Goal: Information Seeking & Learning: Learn about a topic

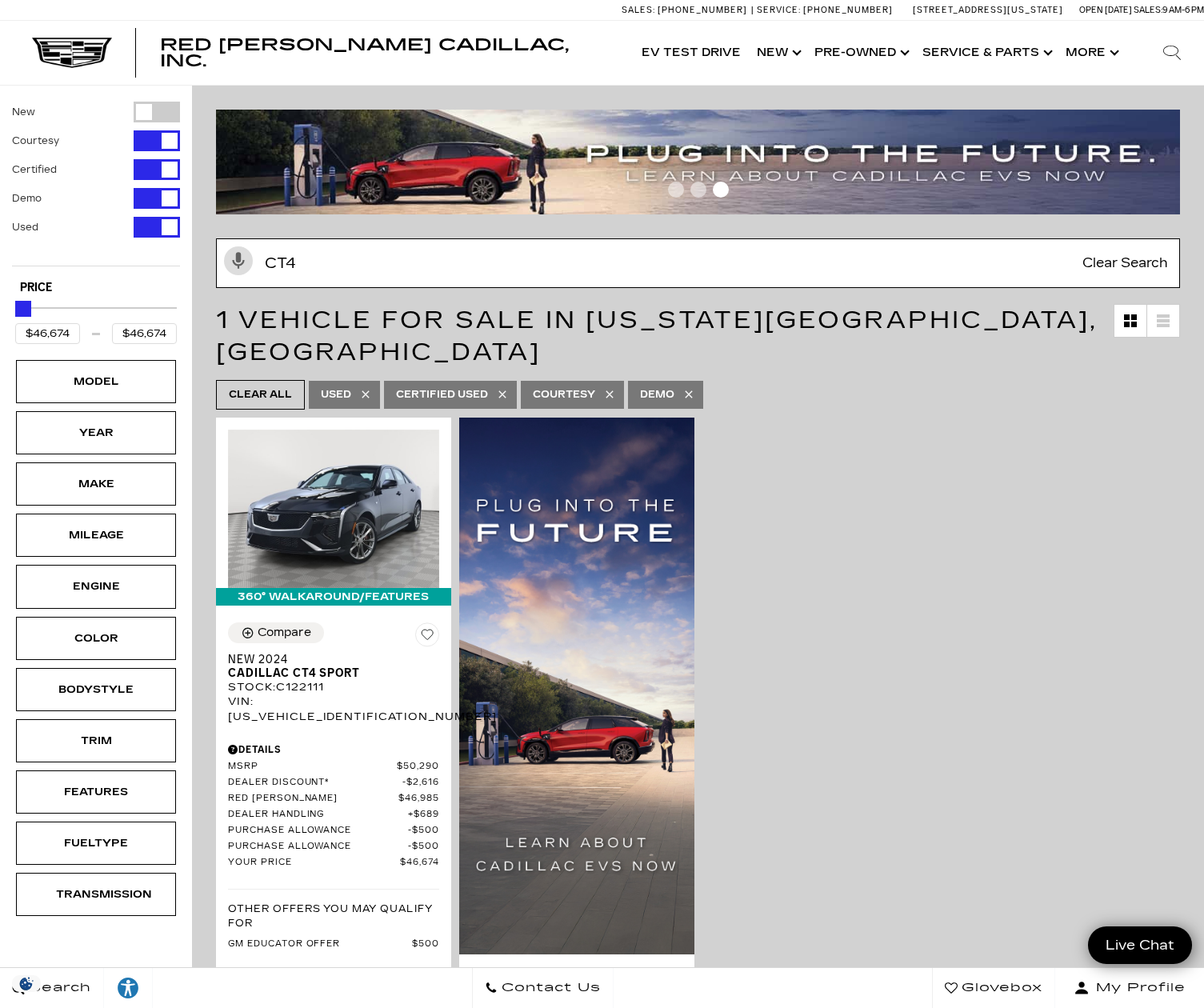
drag, startPoint x: 340, startPoint y: 267, endPoint x: 228, endPoint y: 274, distance: 112.2
click at [228, 274] on div "Activate Voice Search ct4 Clear Search" at bounding box center [698, 263] width 980 height 49
click at [295, 266] on input "ct4" at bounding box center [698, 263] width 964 height 49
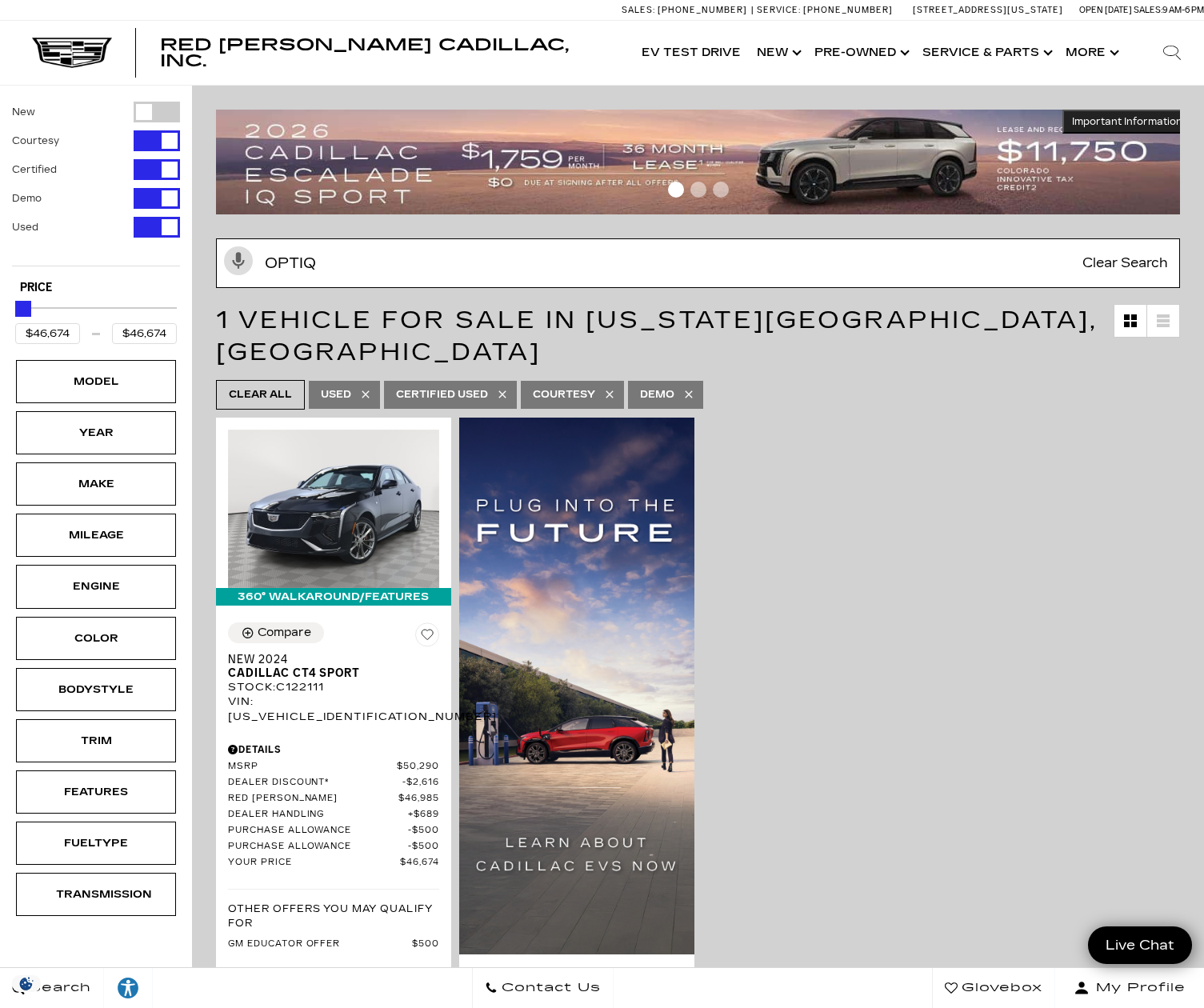
type input "optiq"
type input "$55,174"
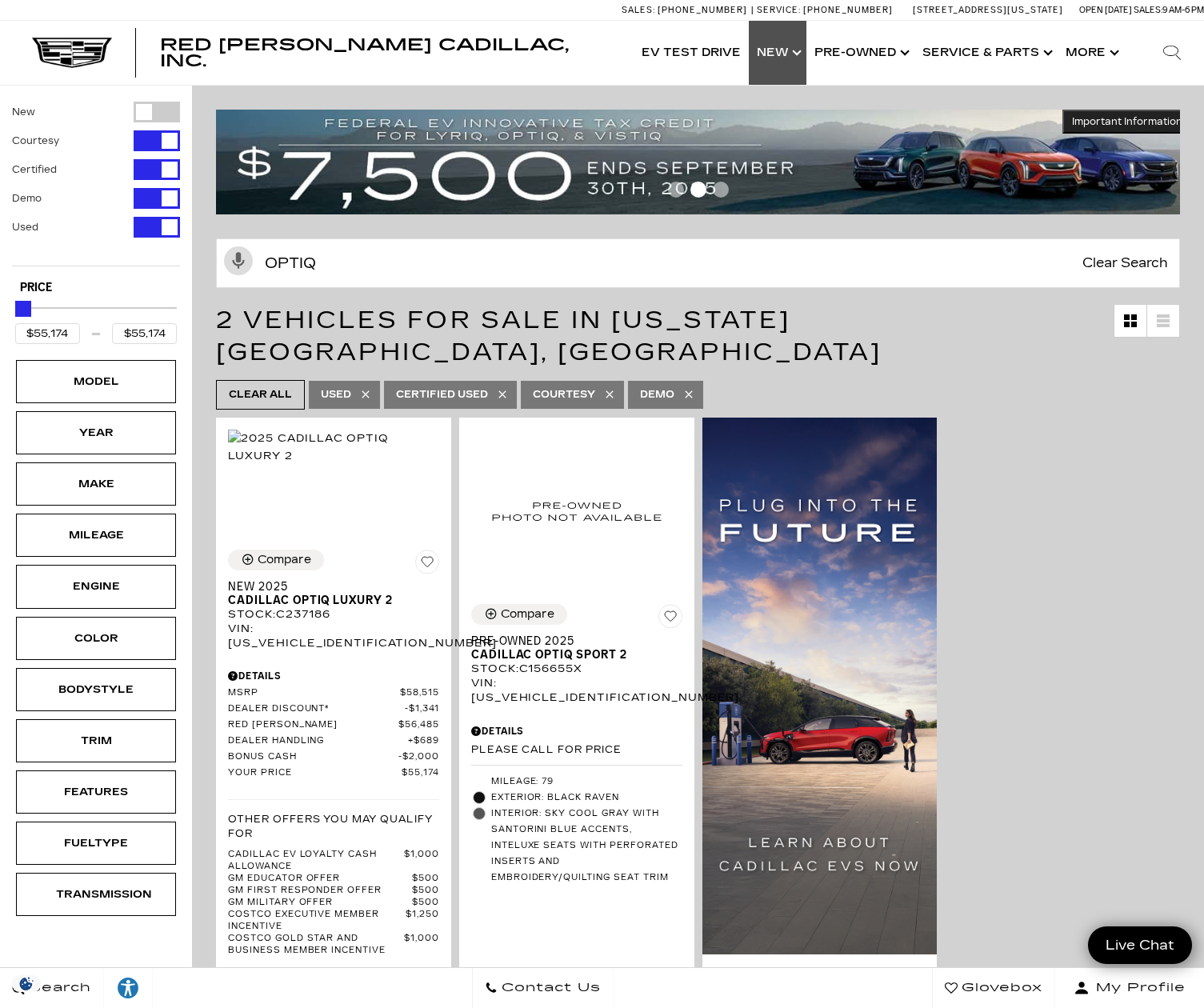
click at [784, 52] on link "Show New" at bounding box center [777, 52] width 57 height 64
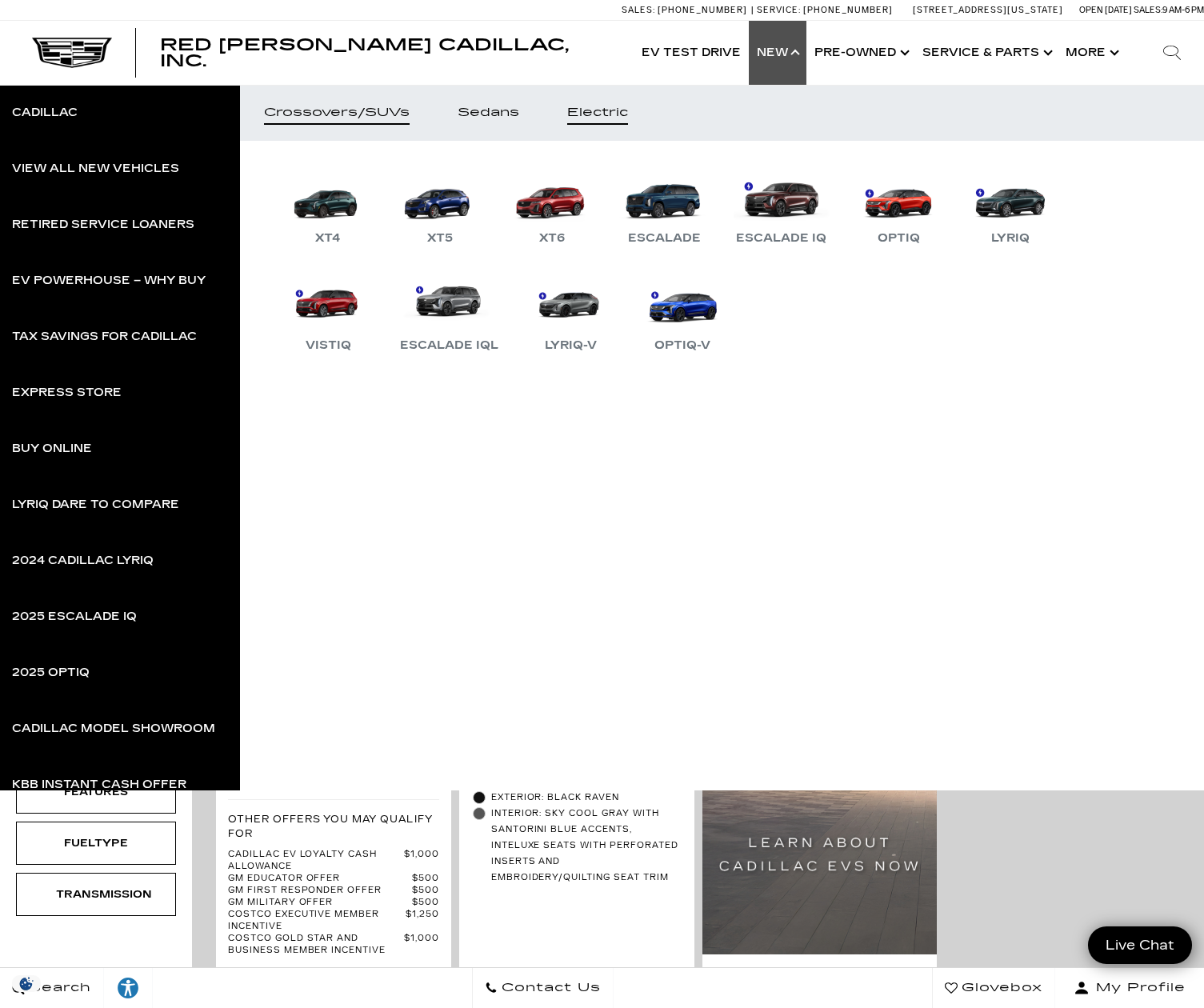
click at [588, 111] on div "Electric" at bounding box center [597, 113] width 61 height 11
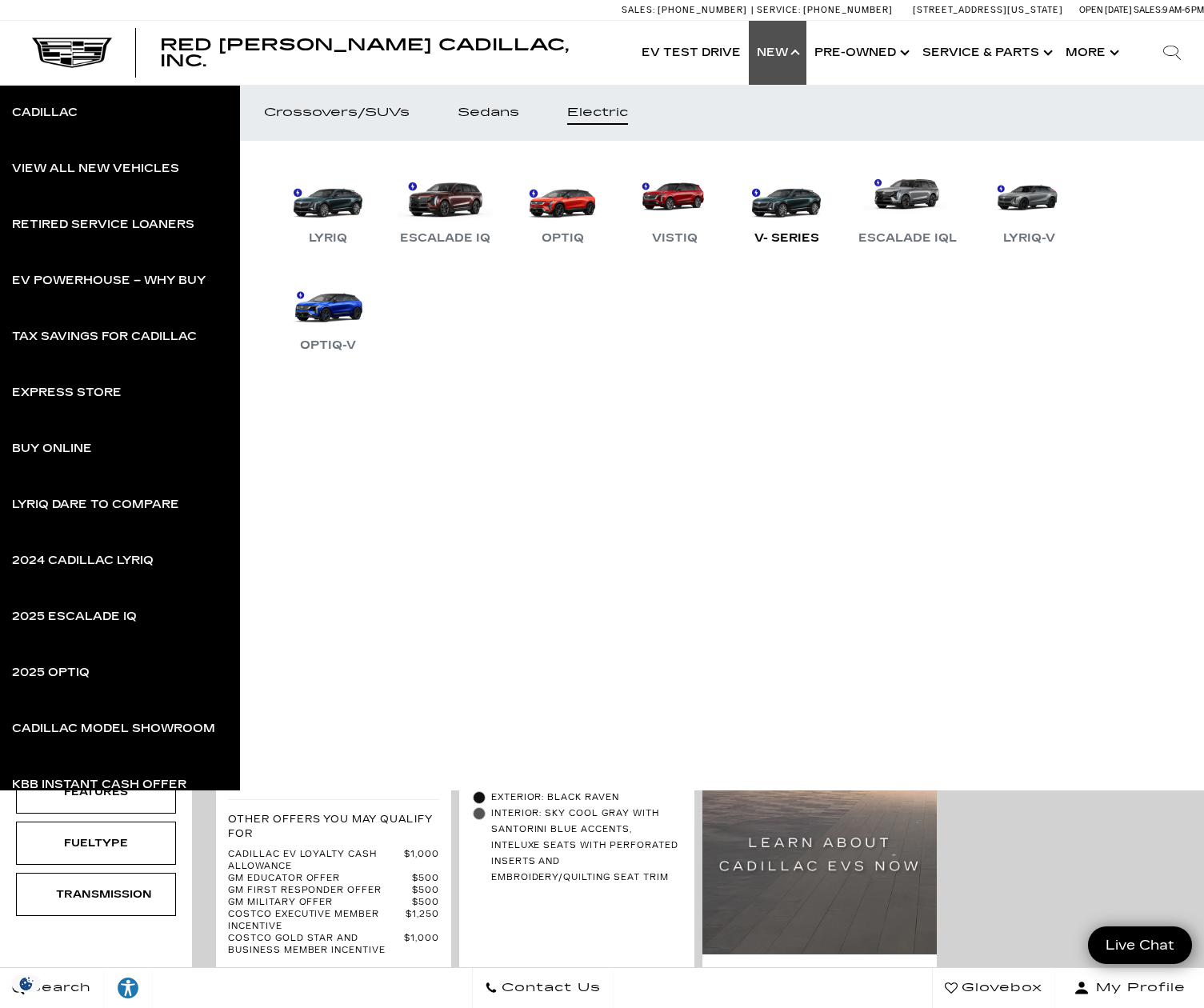
click at [780, 207] on link "V- Series" at bounding box center [786, 206] width 96 height 83
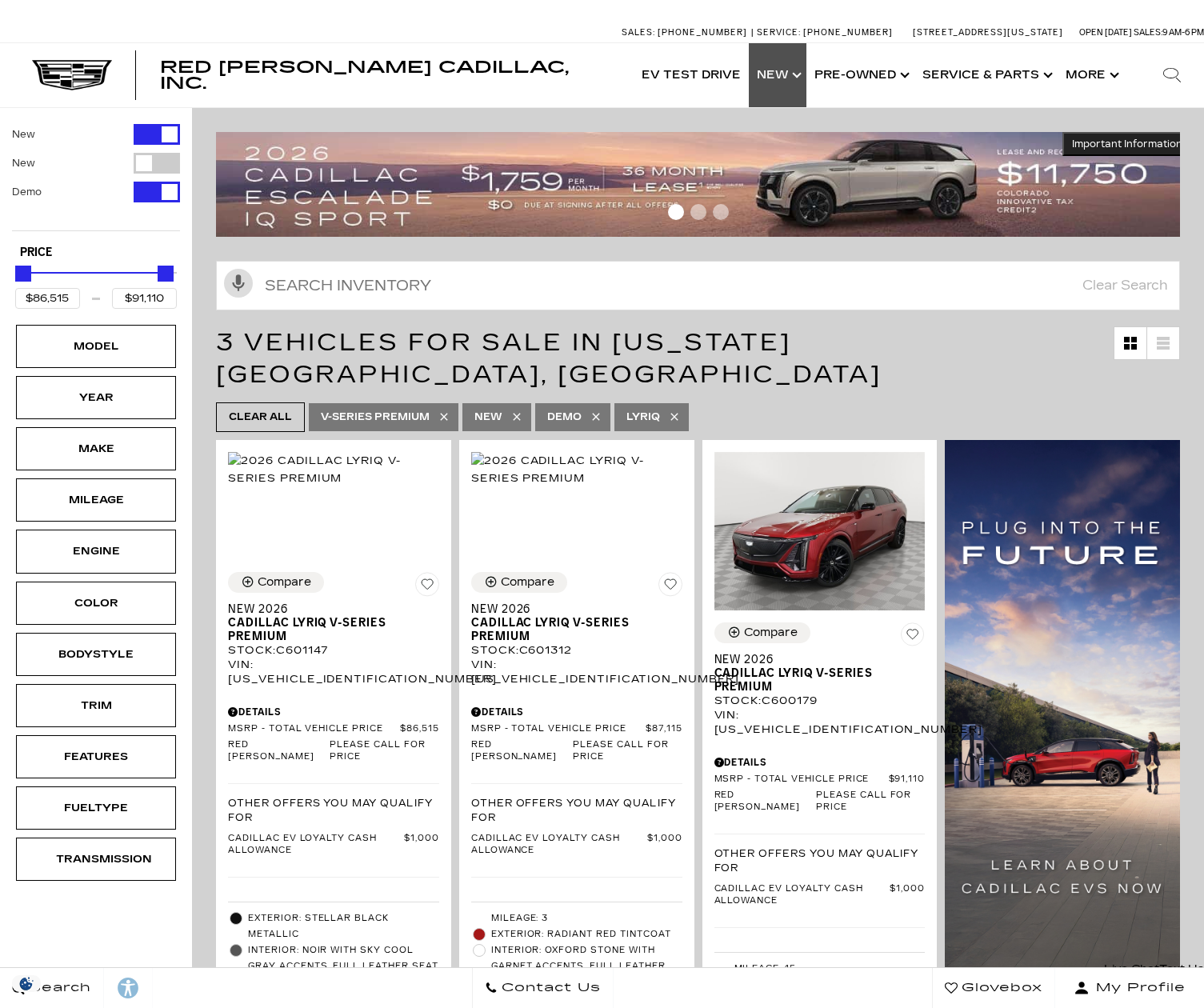
click at [838, 73] on link "Show Pre-Owned" at bounding box center [861, 75] width 108 height 64
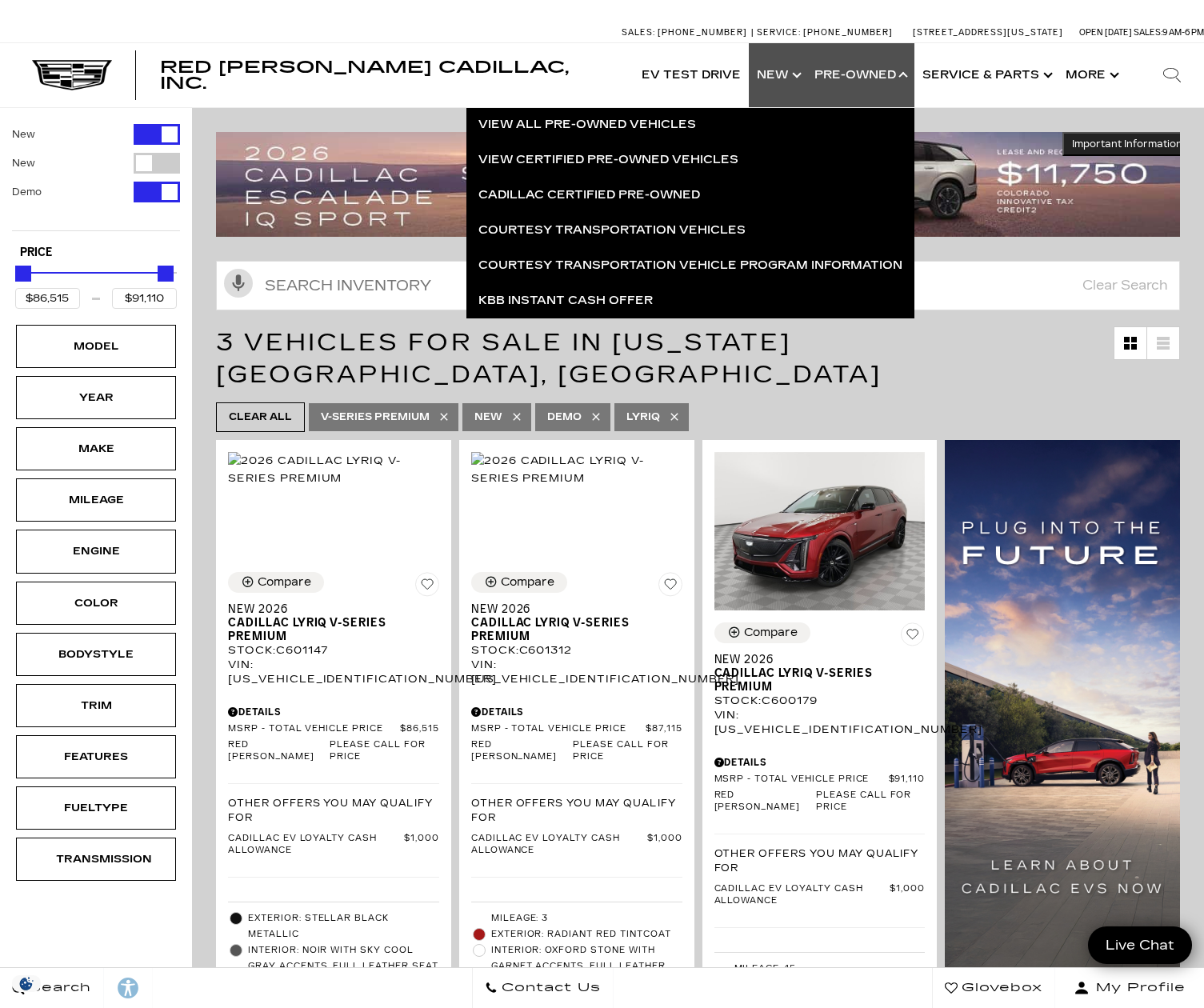
click at [783, 73] on link "Show New" at bounding box center [777, 75] width 57 height 64
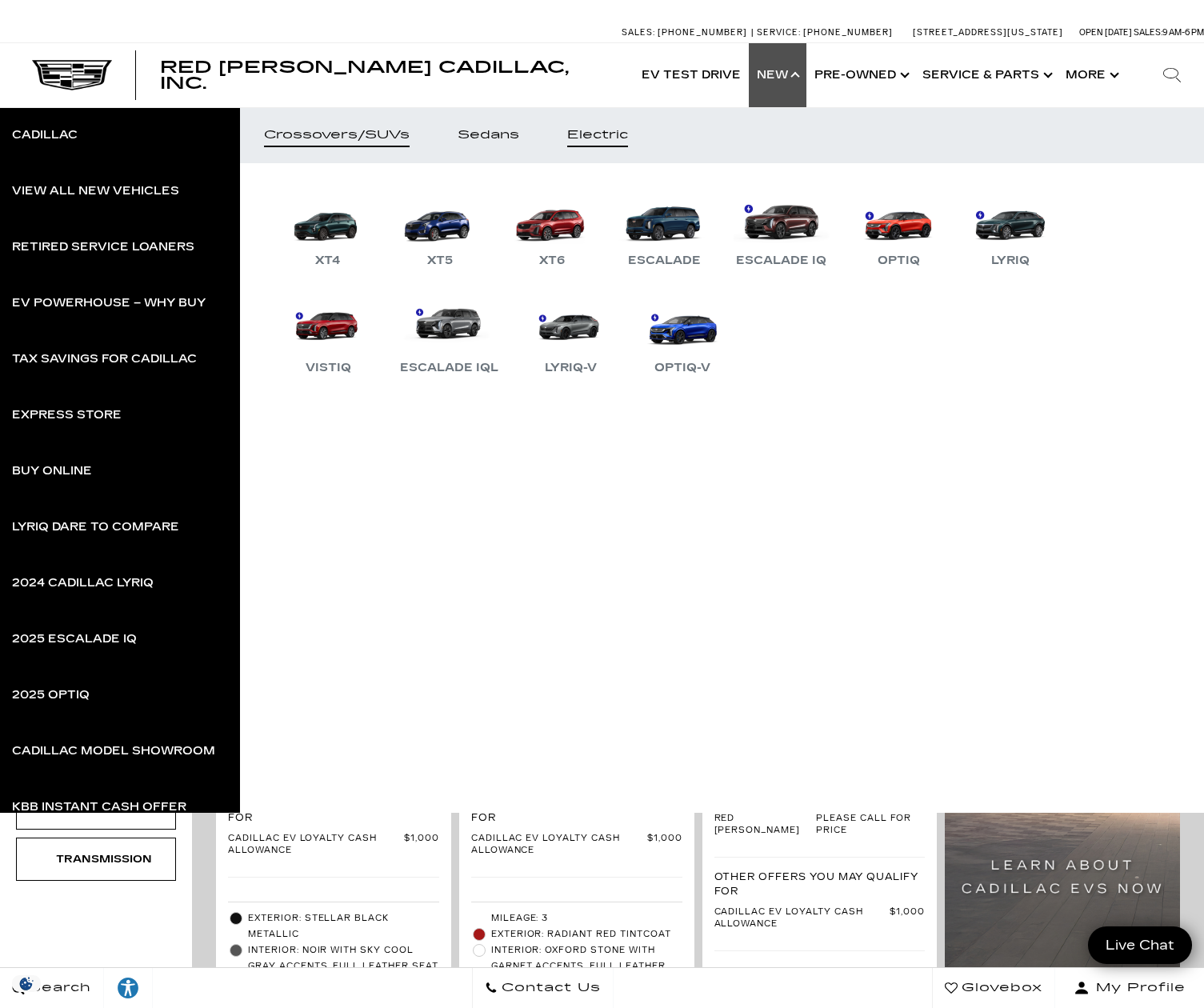
click at [600, 138] on div "Electric" at bounding box center [597, 136] width 61 height 11
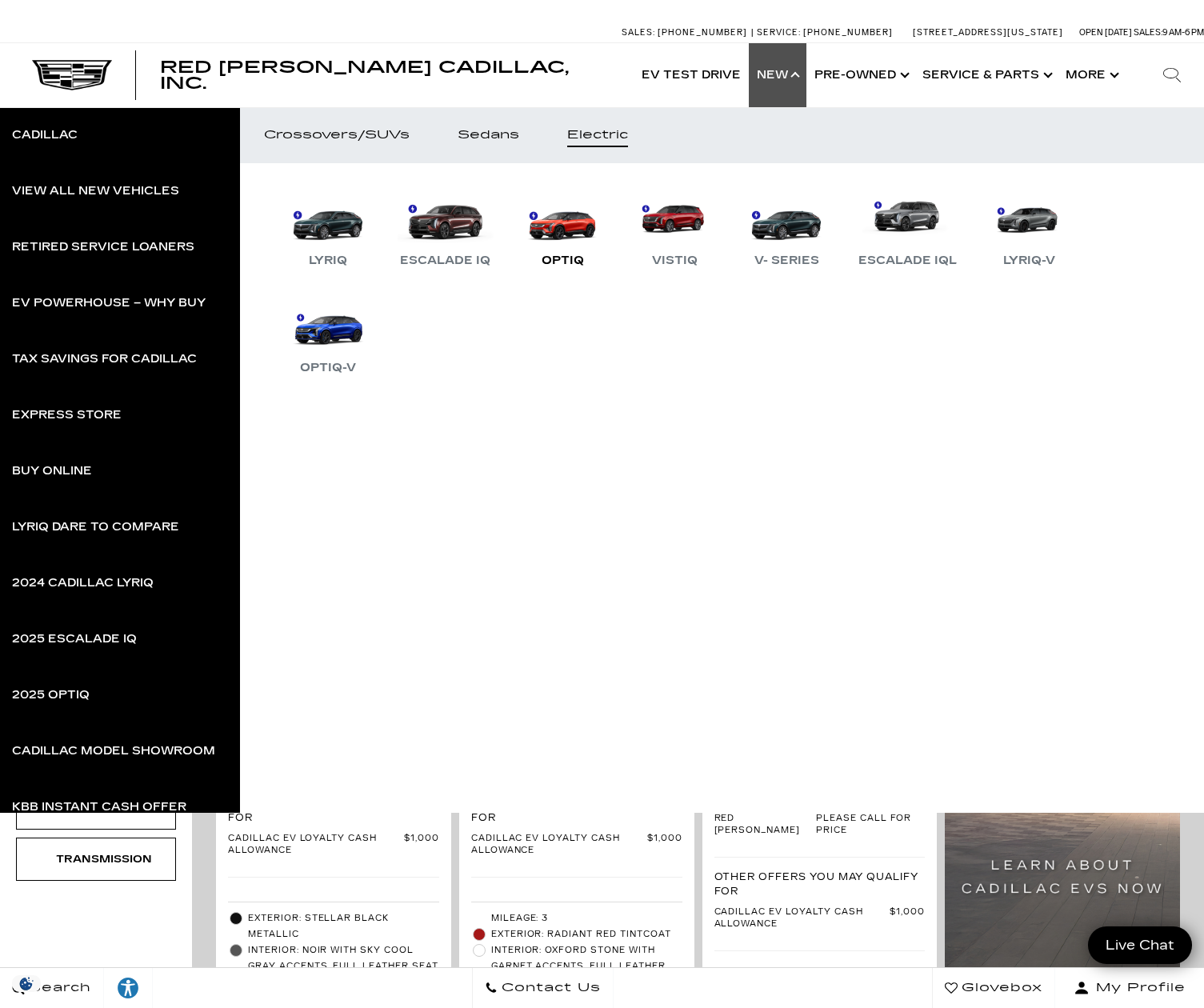
click at [554, 229] on link "OPTIQ" at bounding box center [562, 228] width 96 height 83
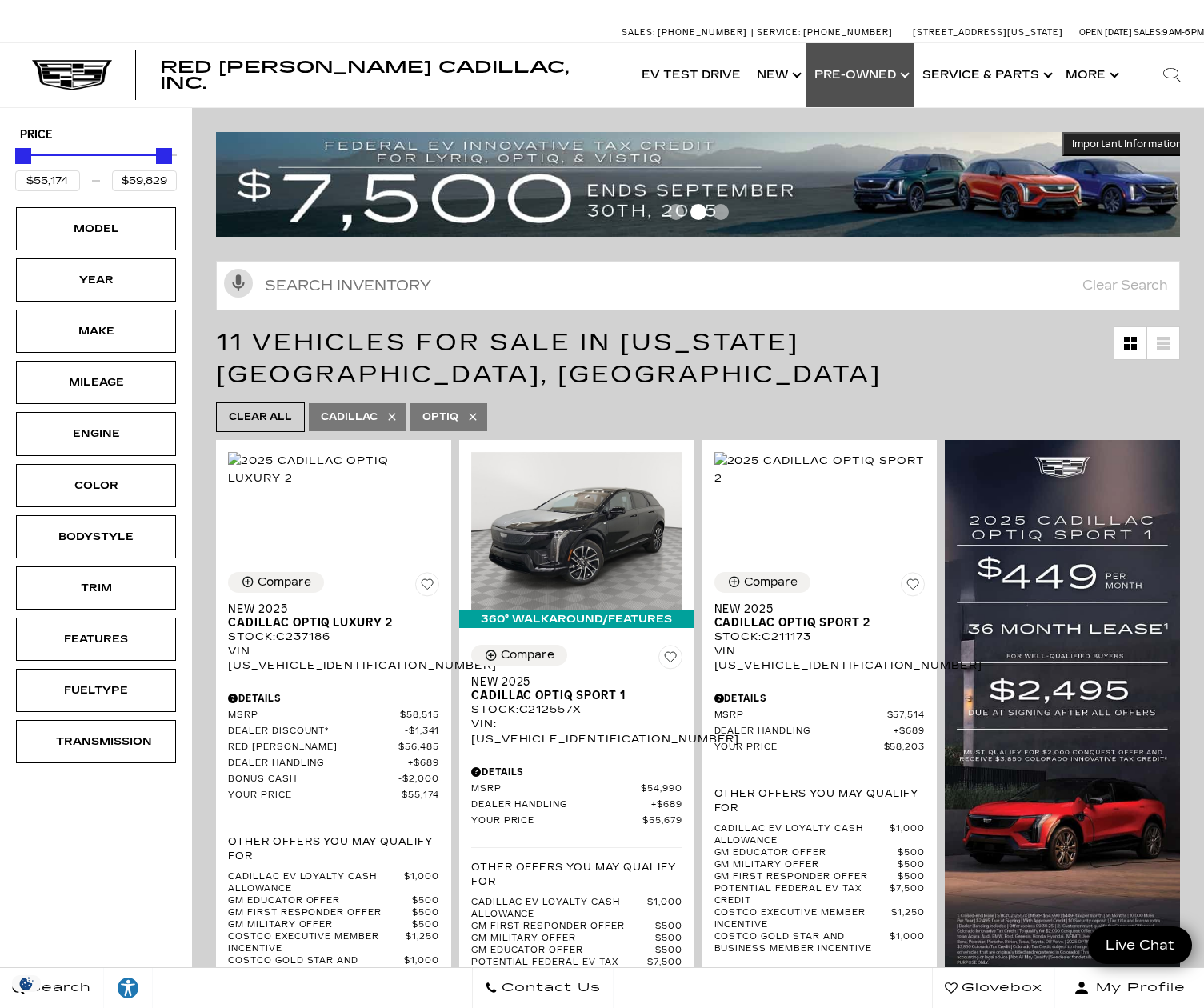
click at [870, 76] on link "Show Pre-Owned" at bounding box center [861, 75] width 108 height 64
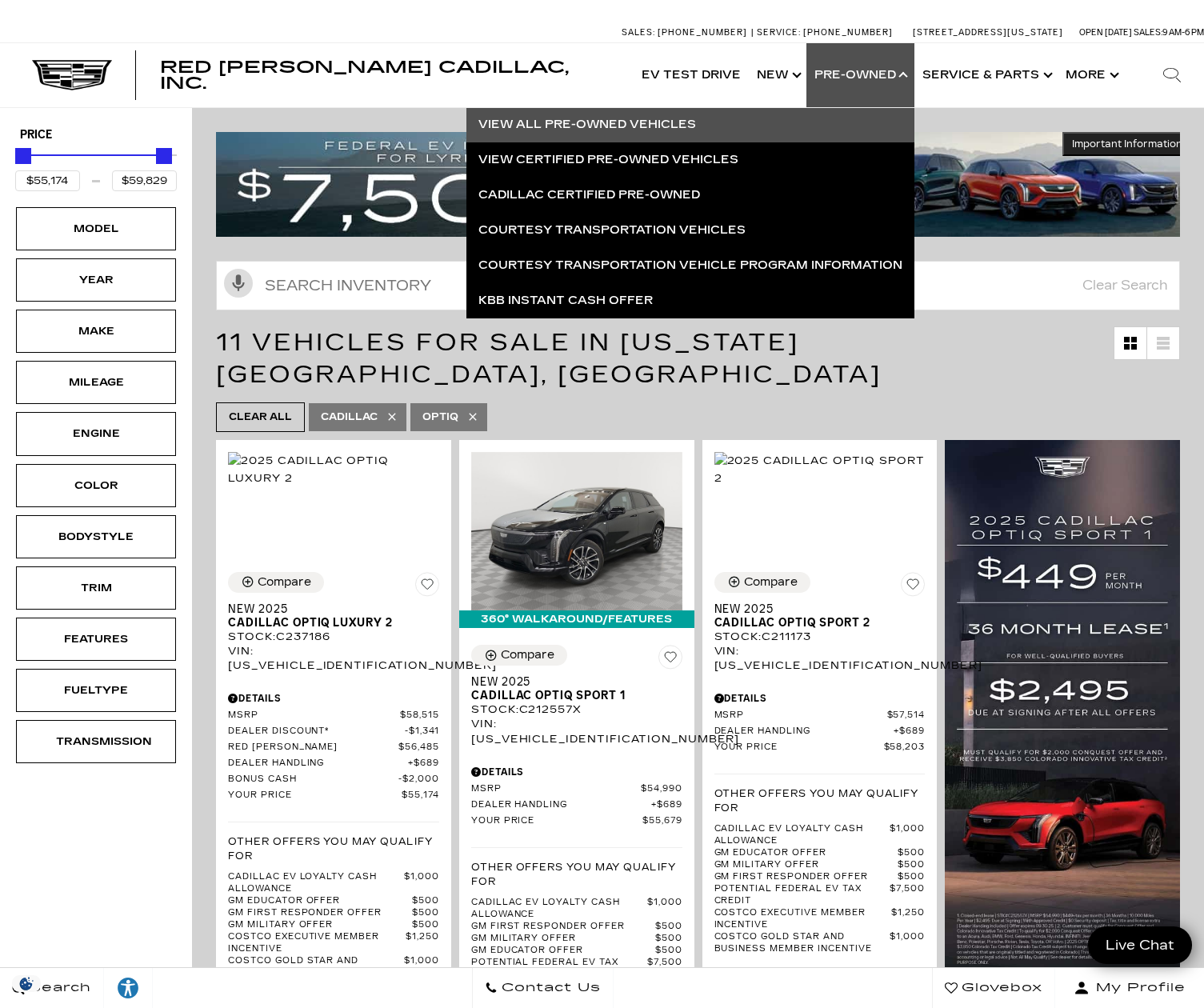
click at [623, 123] on link "View All Pre-Owned Vehicles" at bounding box center [690, 125] width 448 height 36
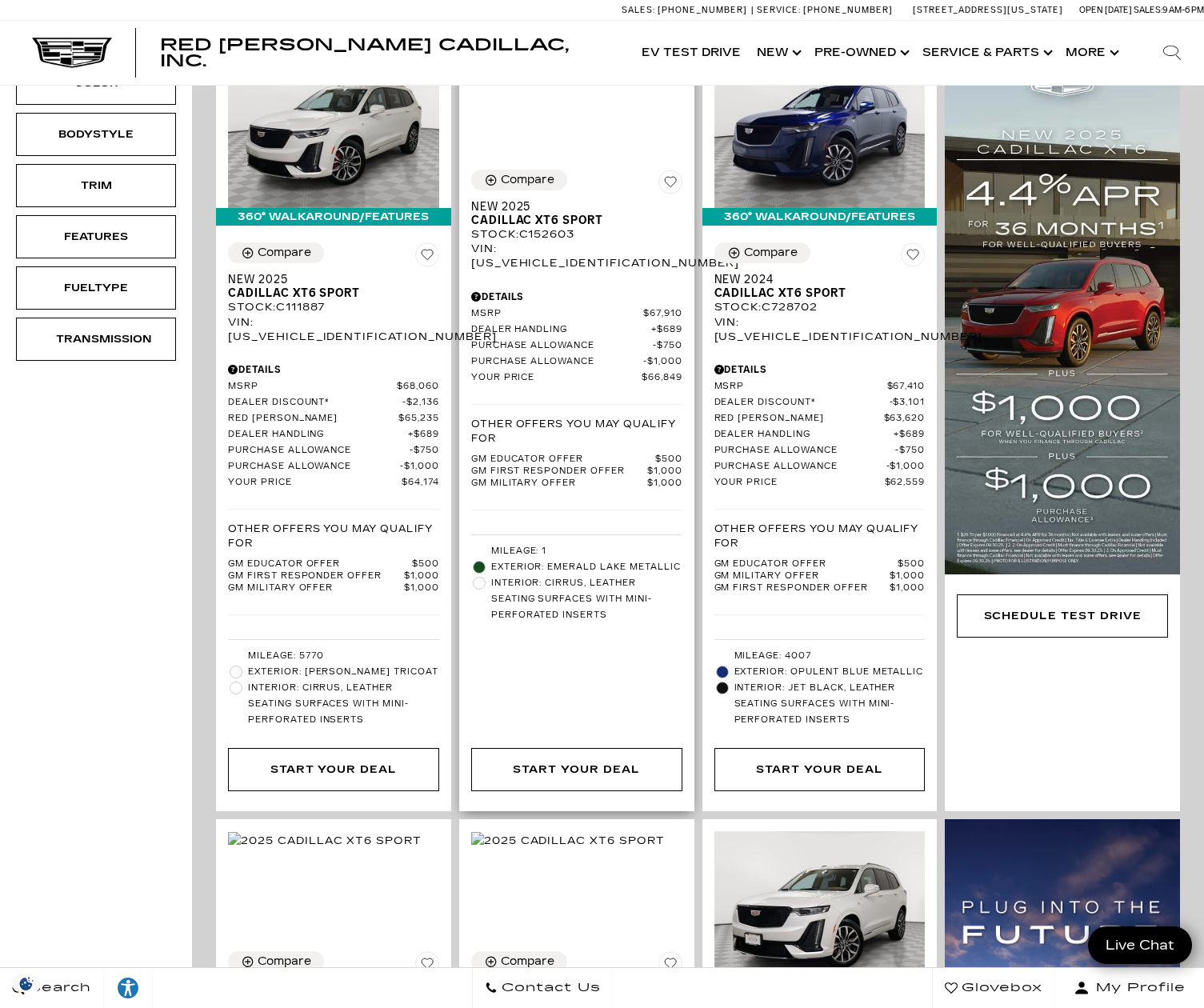
scroll to position [140, 0]
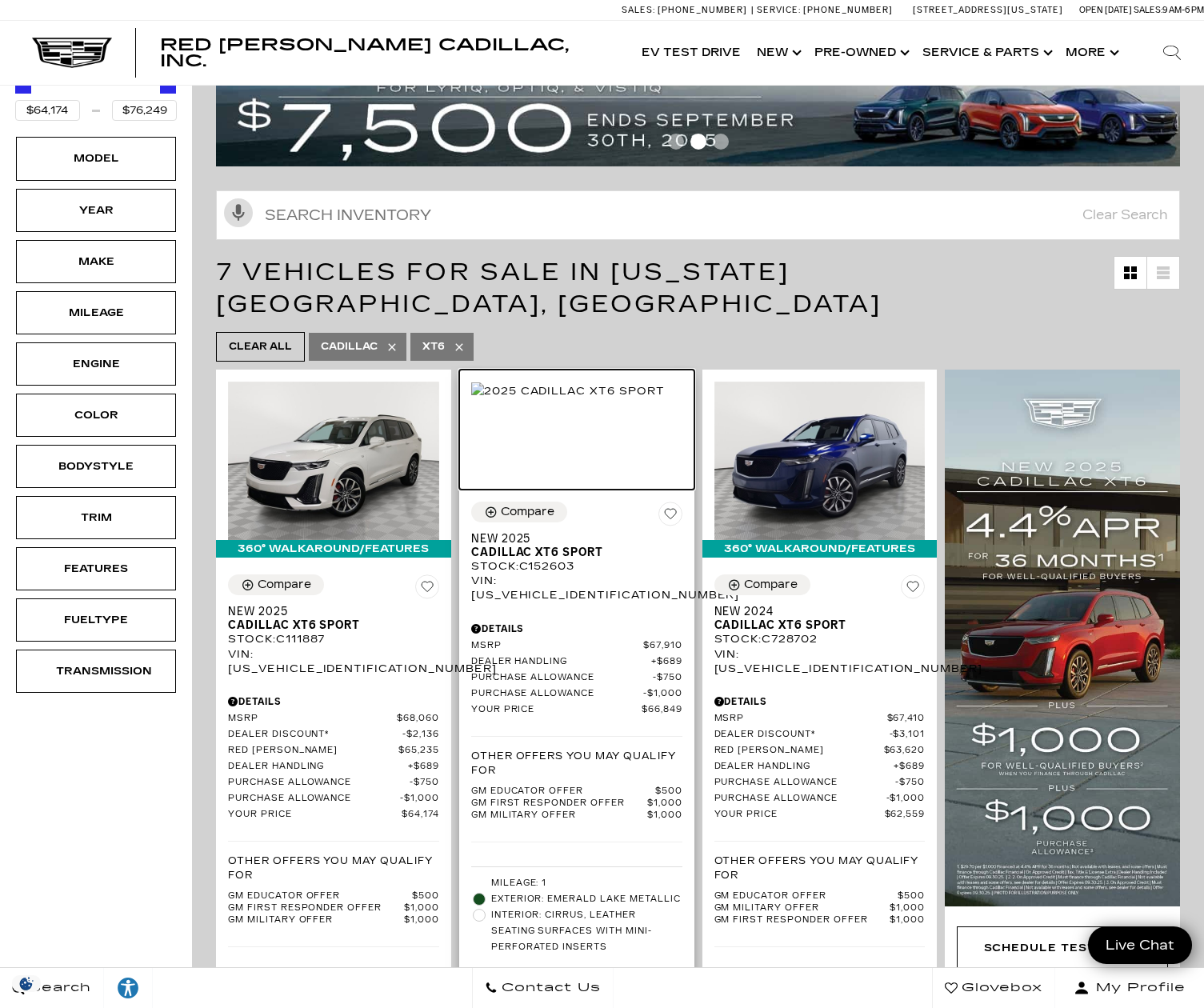
click at [593, 400] on img at bounding box center [568, 391] width 194 height 18
